Goal: Contribute content: Add original content to the website for others to see

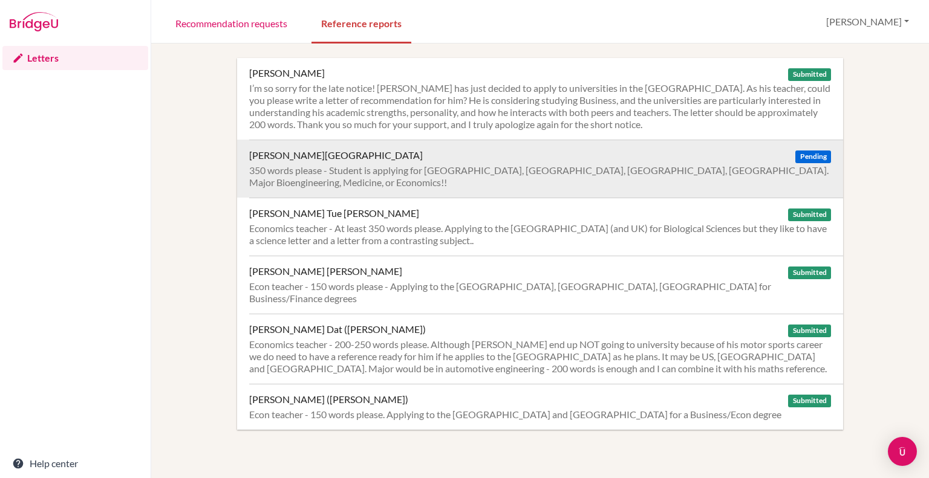
click at [305, 159] on div "Ghose, Arundhati" at bounding box center [336, 155] width 174 height 12
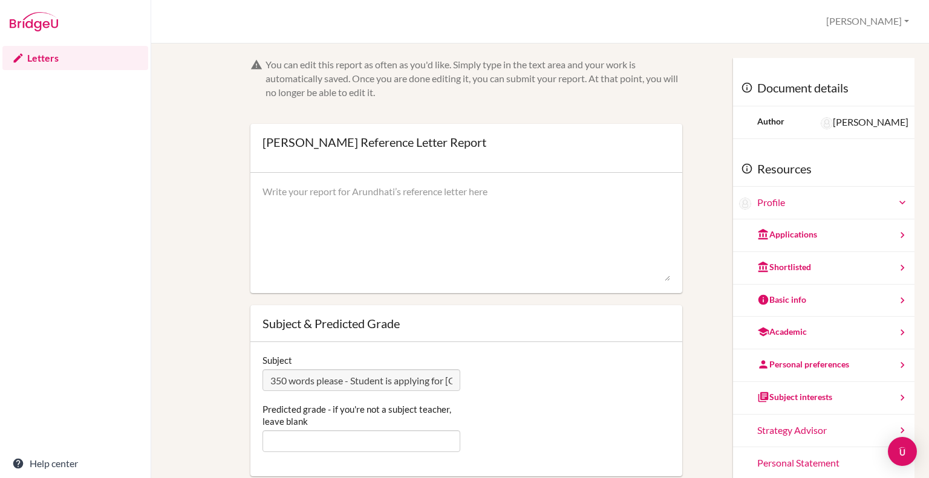
paste textarea "I have taught Arundhati Ghose Economics at both IGCSE and IB level at the BIS. …"
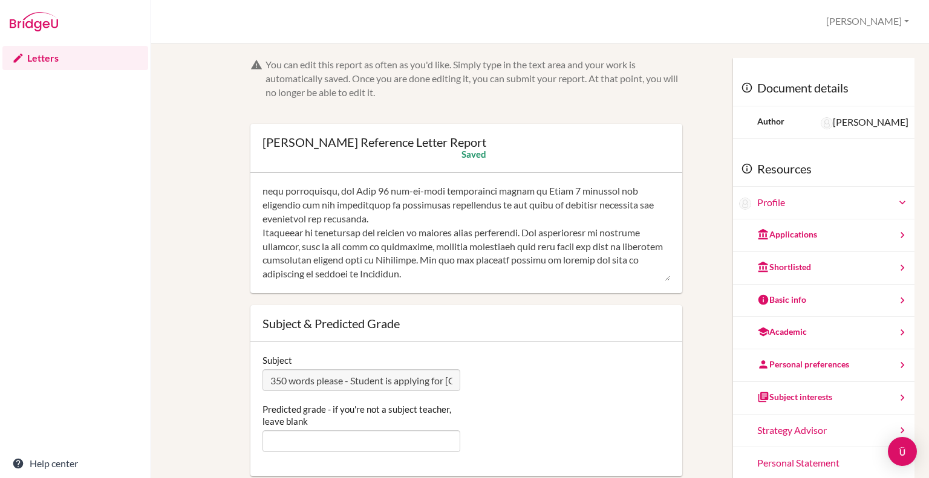
scroll to position [181, 0]
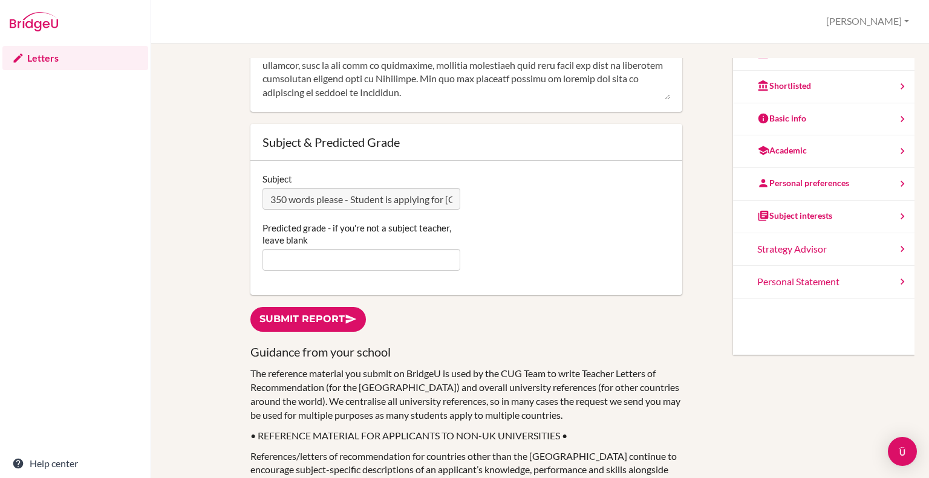
type textarea "I have taught Arundhati Ghose Economics at both IGCSE and IB level at the BIS. …"
click at [302, 261] on input "Predicted grade - if you're not a subject teacher, leave blank" at bounding box center [361, 260] width 198 height 22
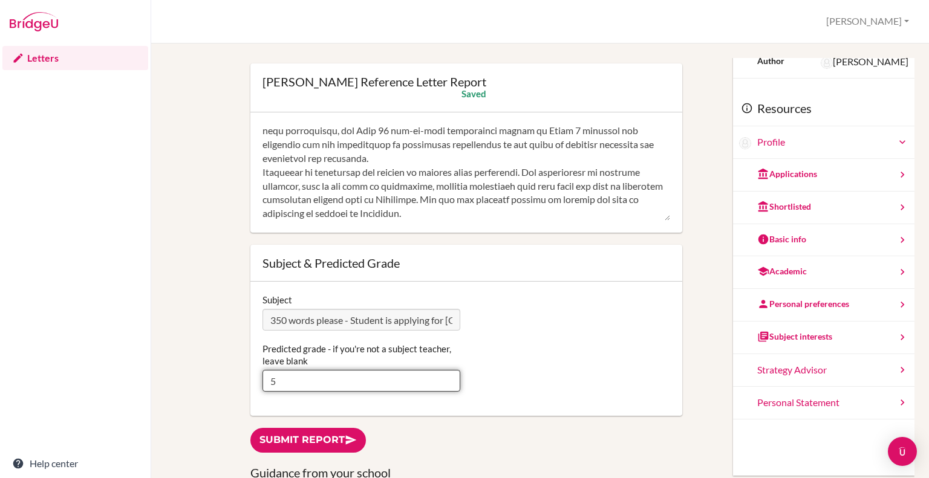
scroll to position [0, 0]
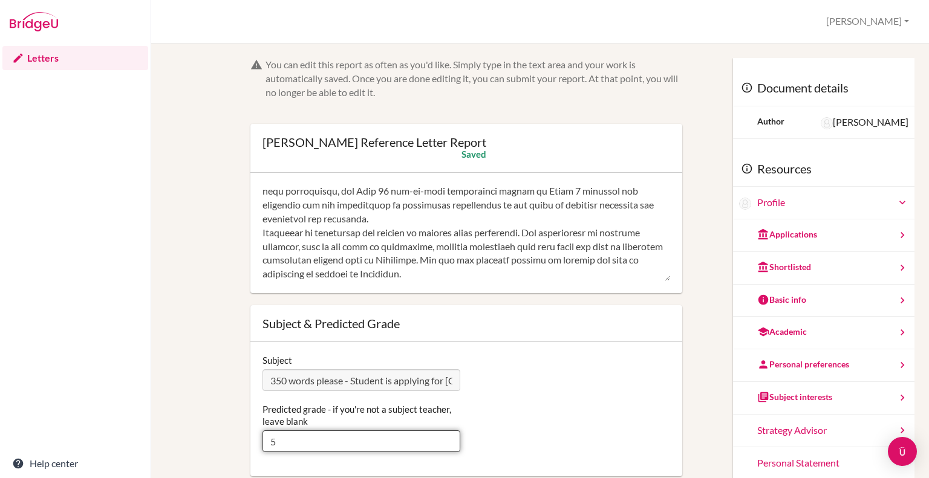
type input "5"
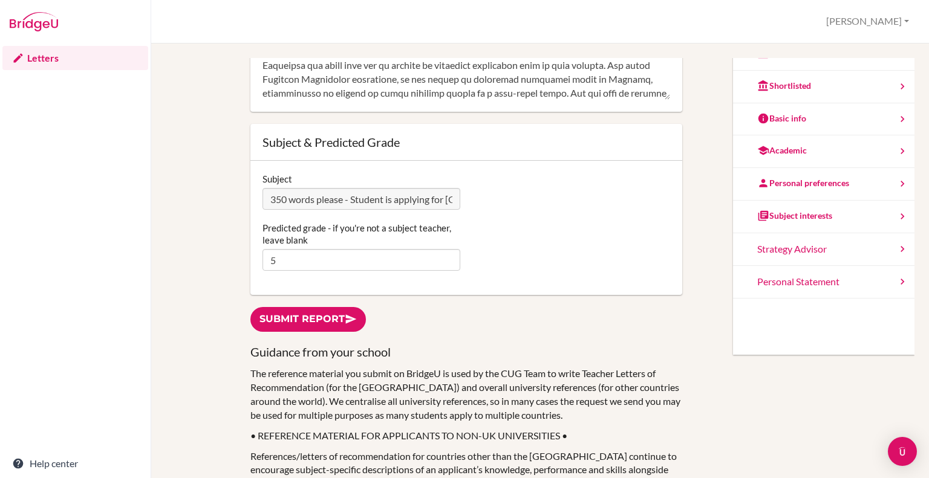
scroll to position [302, 0]
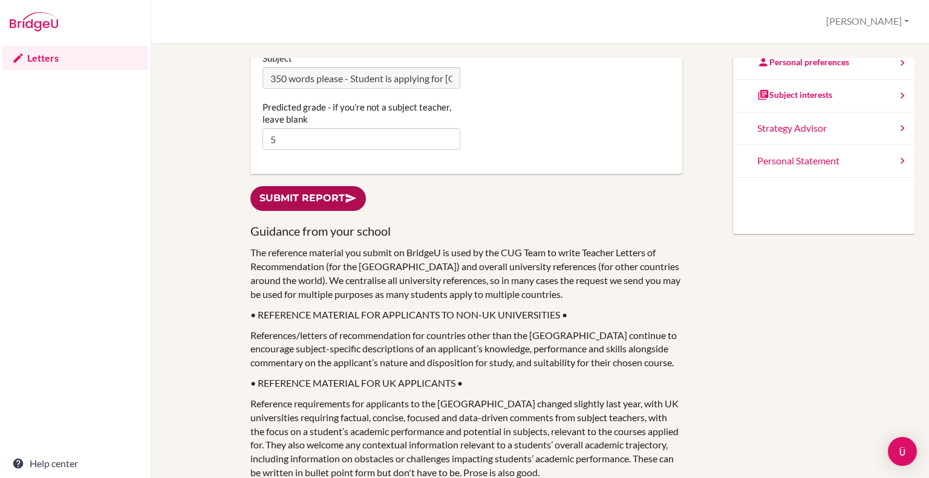
click at [296, 198] on link "Submit report" at bounding box center [308, 198] width 116 height 25
